Goal: Go to known website: Access a specific website the user already knows

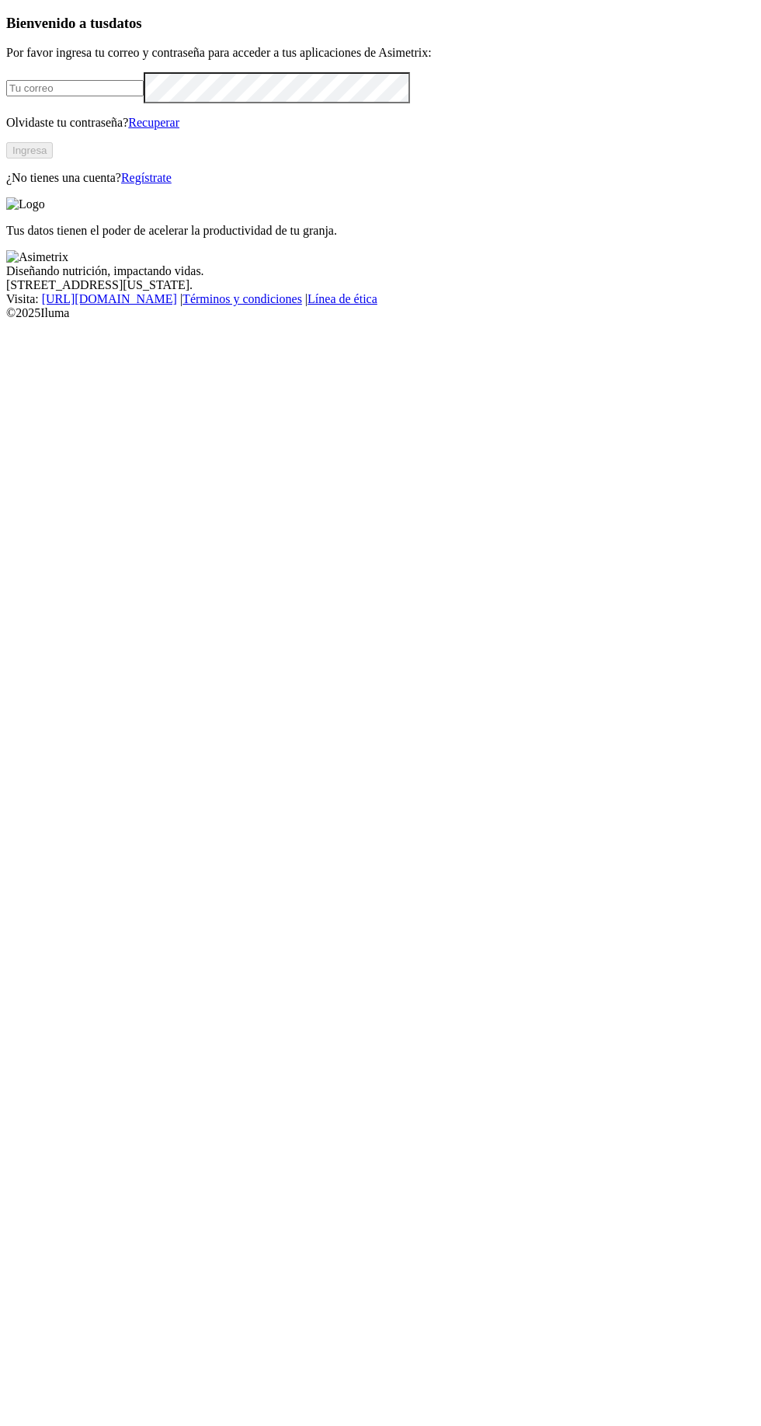
click at [98, 96] on input "email" at bounding box center [75, 88] width 138 height 16
type input "[PERSON_NAME][EMAIL_ADDRESS][DOMAIN_NAME]"
click input "submit" at bounding box center [0, 0] width 0 height 0
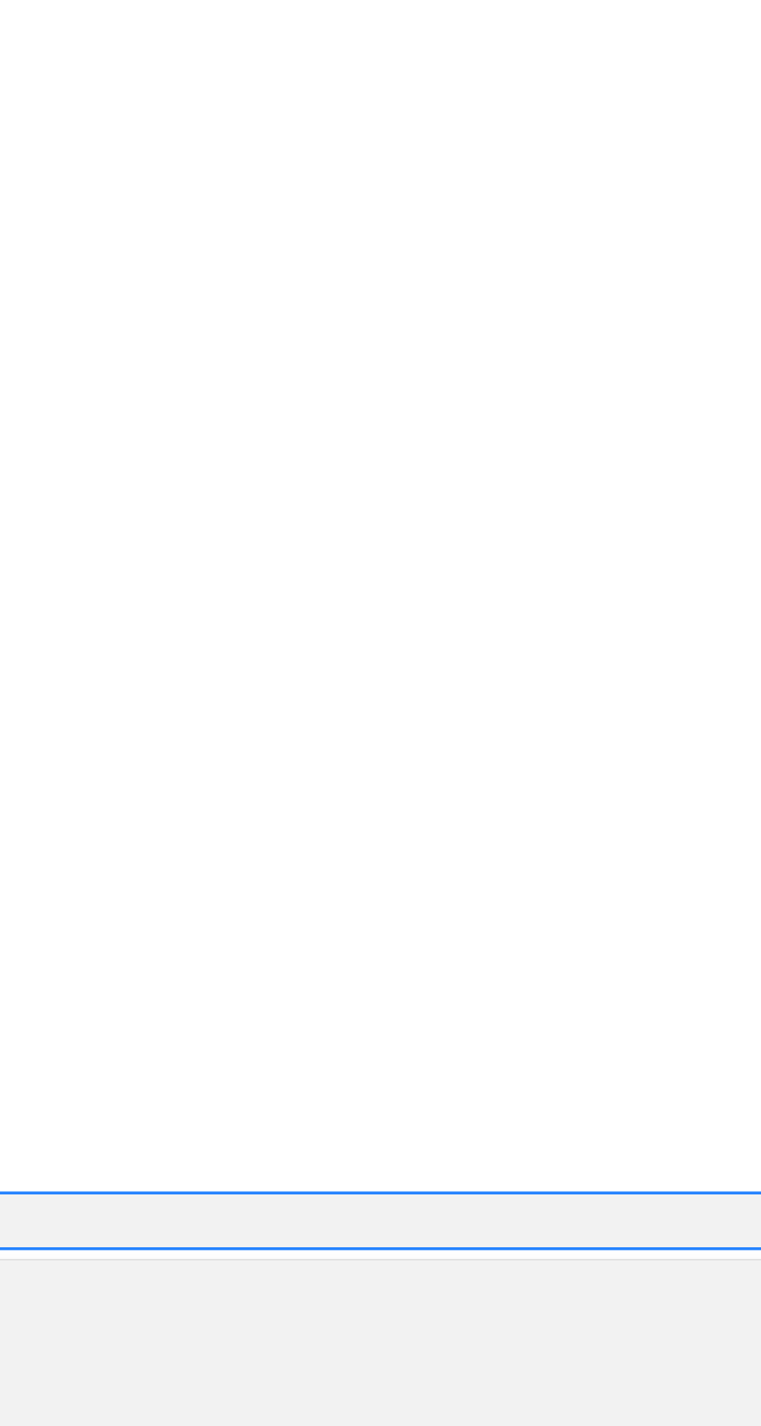
click at [538, 696] on div "DM-AVICOLA" at bounding box center [380, 709] width 749 height 26
